Goal: Check status: Check status

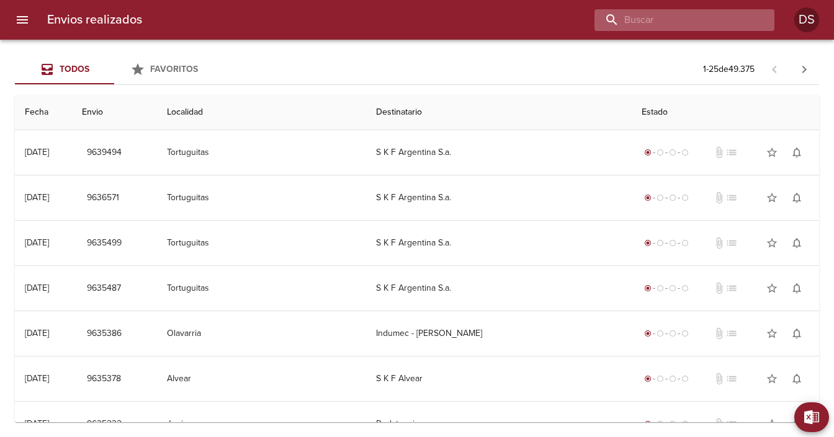
click at [705, 20] on input "buscar" at bounding box center [673, 20] width 159 height 22
paste input "0026-00092569"
drag, startPoint x: 672, startPoint y: 14, endPoint x: 463, endPoint y: -24, distance: 212.6
click at [463, 0] on html "Envios realizados 0026-00092569 DS Exportar a Excel Desde Hasta Descargar Expor…" at bounding box center [417, 0] width 834 height 0
type input "92569"
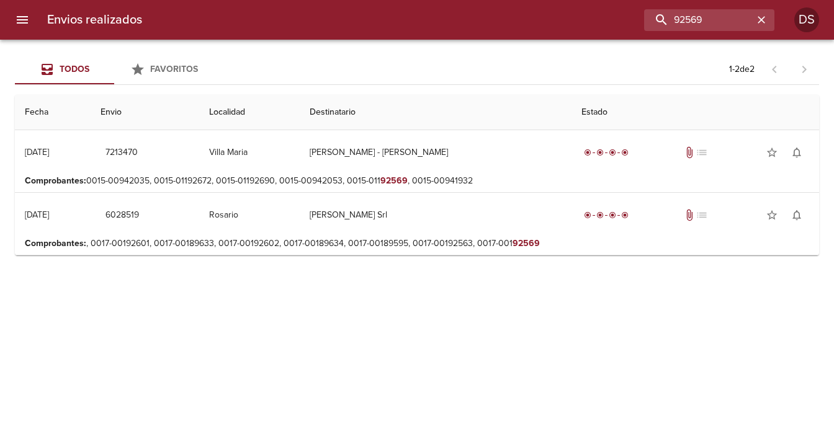
click at [24, 25] on icon "menu" at bounding box center [22, 19] width 15 height 15
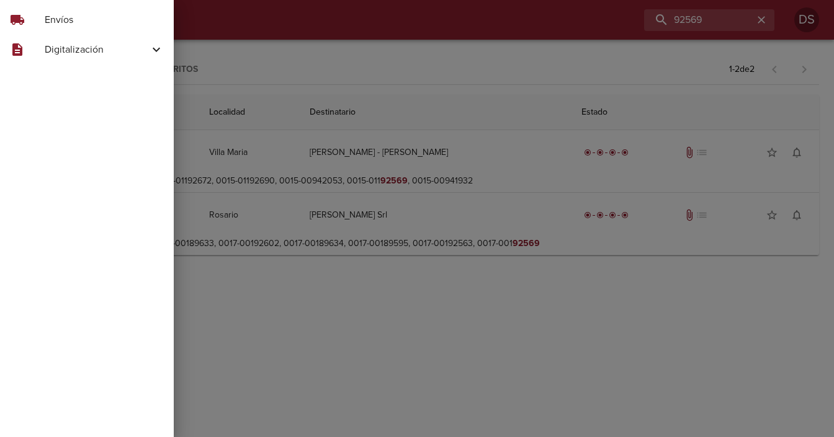
click at [87, 50] on span "Digitalización" at bounding box center [97, 49] width 104 height 15
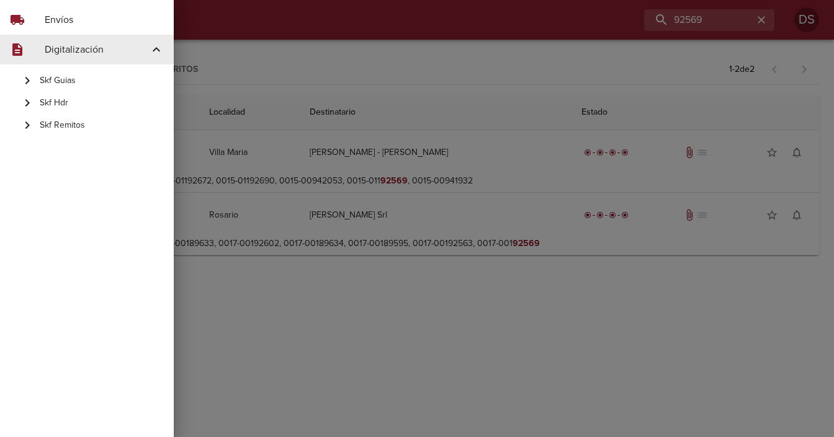
click at [92, 122] on span "Skf Remitos" at bounding box center [102, 125] width 124 height 12
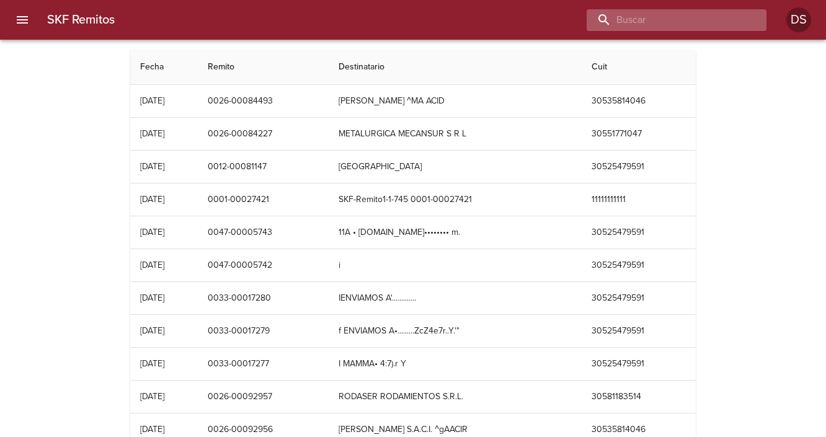
click at [681, 21] on input "buscar" at bounding box center [666, 20] width 159 height 22
paste input "0026-00092569"
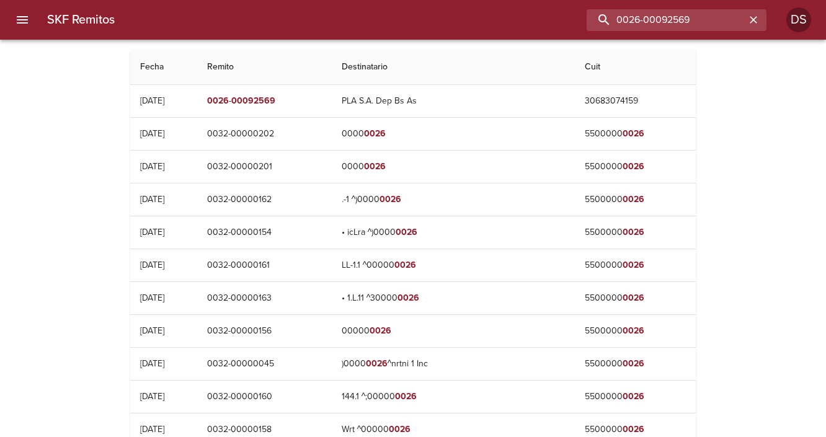
drag, startPoint x: 664, startPoint y: 19, endPoint x: 499, endPoint y: 6, distance: 166.2
click at [509, 6] on div "SKF Remitos 0026-00092569 DS" at bounding box center [413, 20] width 826 height 40
type input "92569"
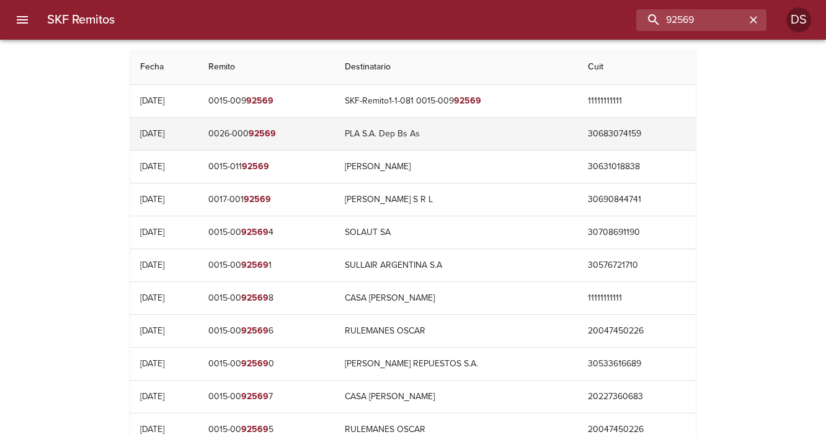
click at [454, 127] on td "PLA S.A. Dep Bs As" at bounding box center [456, 134] width 243 height 32
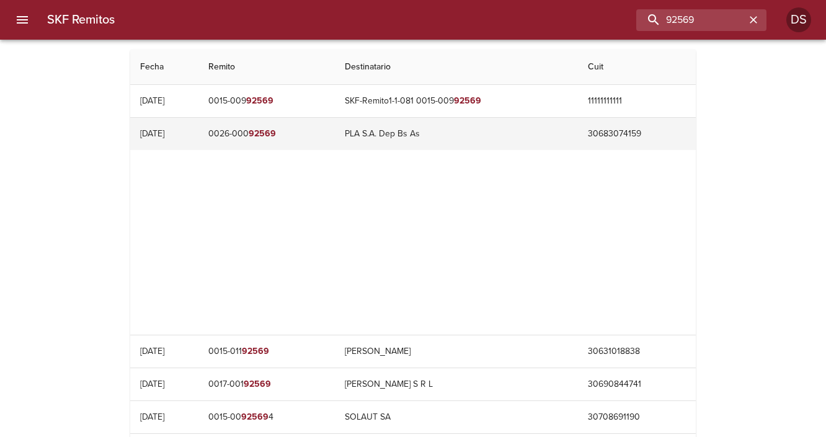
click at [241, 132] on td "0026-000 92569" at bounding box center [267, 134] width 136 height 32
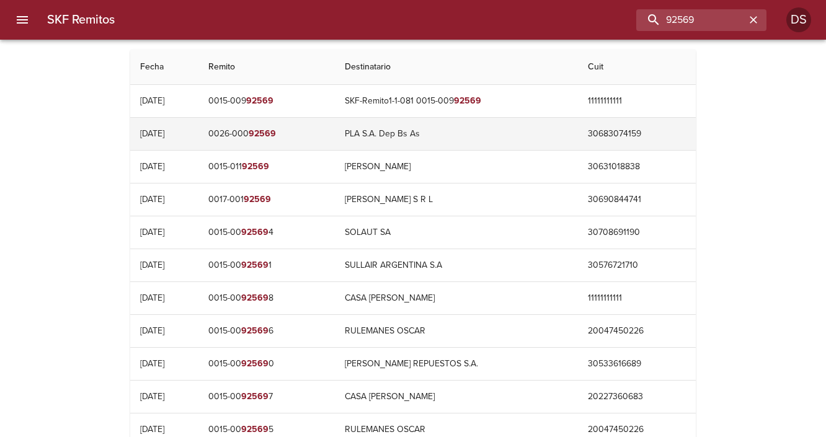
click at [241, 132] on td "0026-000 92569" at bounding box center [267, 134] width 136 height 32
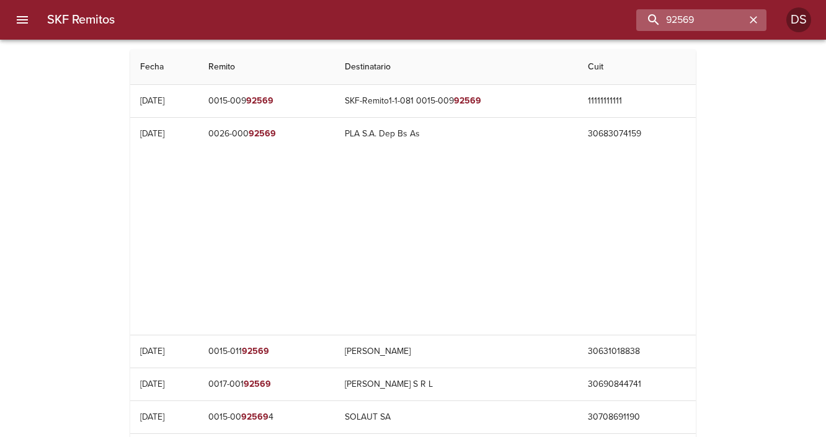
click at [758, 17] on icon "button" at bounding box center [754, 20] width 12 height 12
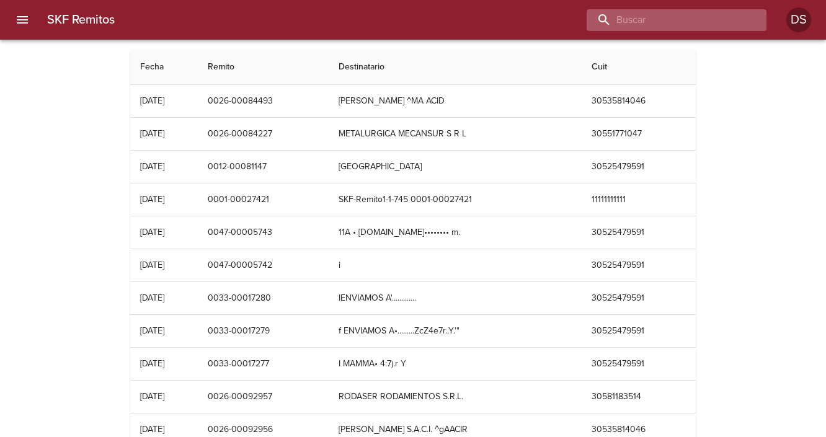
click at [727, 25] on input "buscar" at bounding box center [666, 20] width 159 height 22
paste input "91758"
type input "91758"
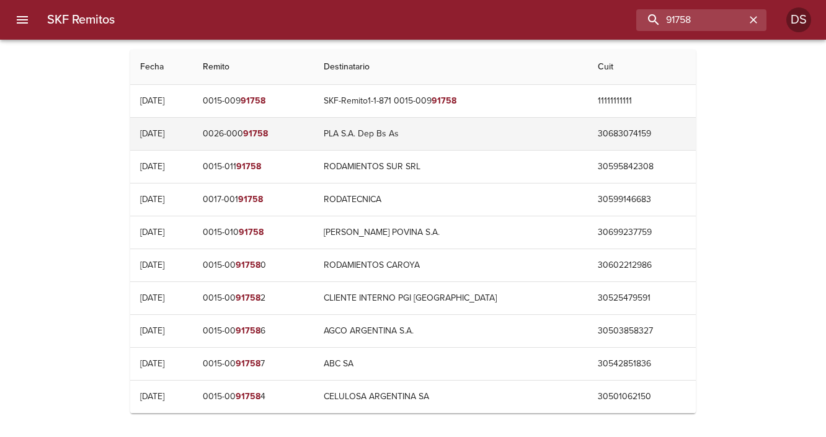
click at [480, 146] on td "PLA S.A. Dep Bs As" at bounding box center [451, 134] width 274 height 32
